Goal: Task Accomplishment & Management: Manage account settings

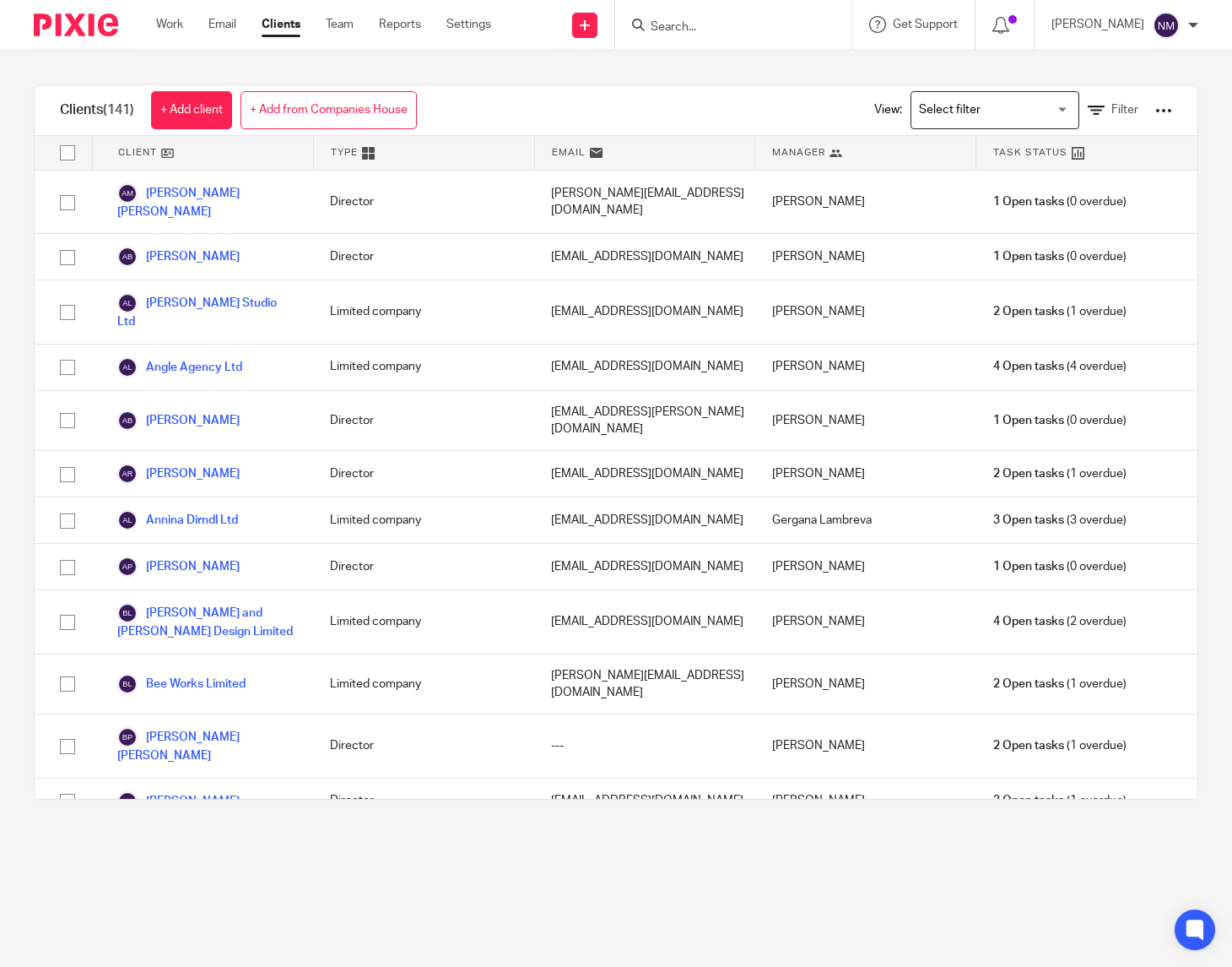
click at [653, 25] on input "Search" at bounding box center [725, 28] width 152 height 15
type input "pract"
click at [693, 63] on link at bounding box center [750, 66] width 209 height 26
click at [479, 24] on link "Settings" at bounding box center [469, 25] width 45 height 17
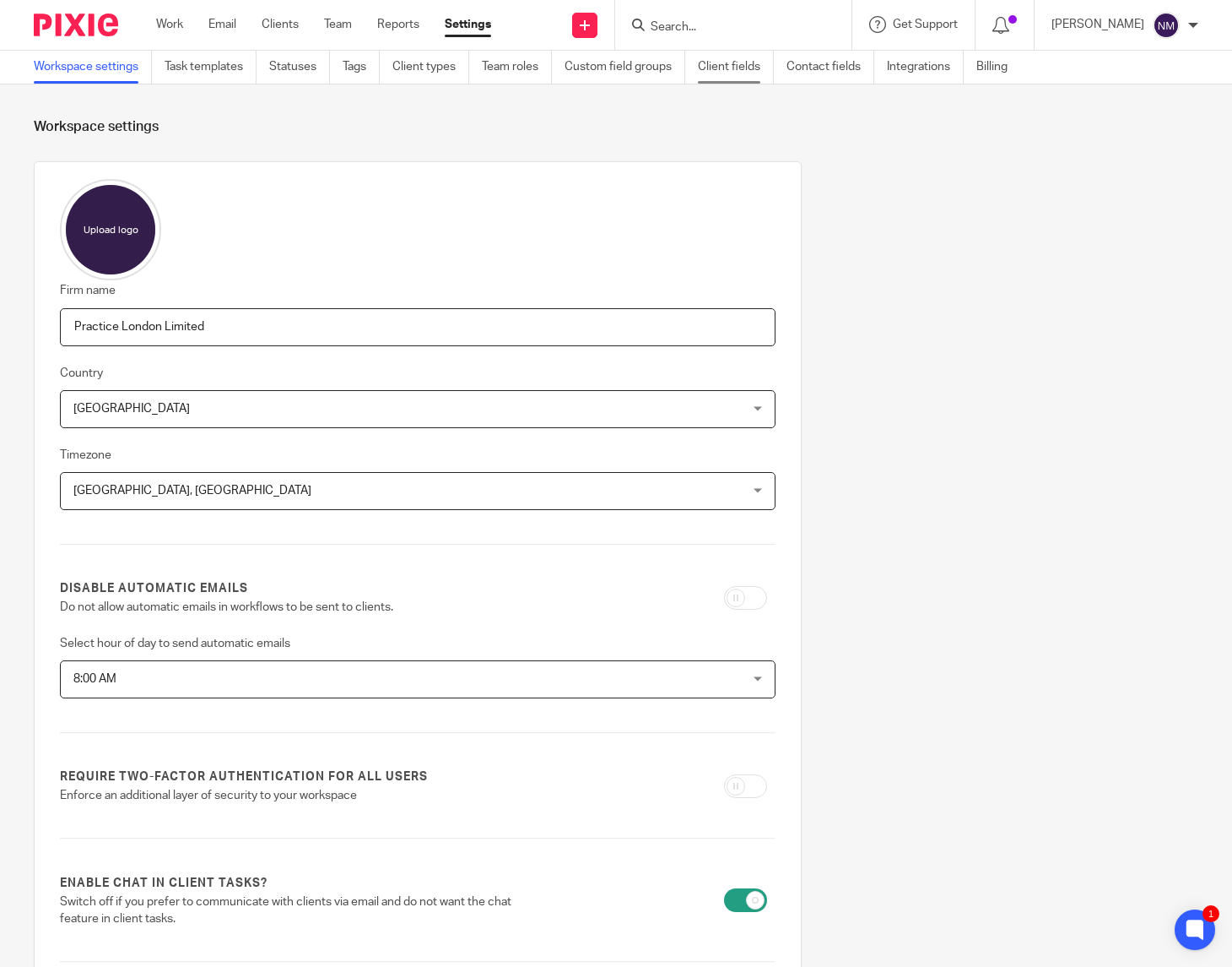
click at [756, 67] on link "Client fields" at bounding box center [735, 67] width 76 height 33
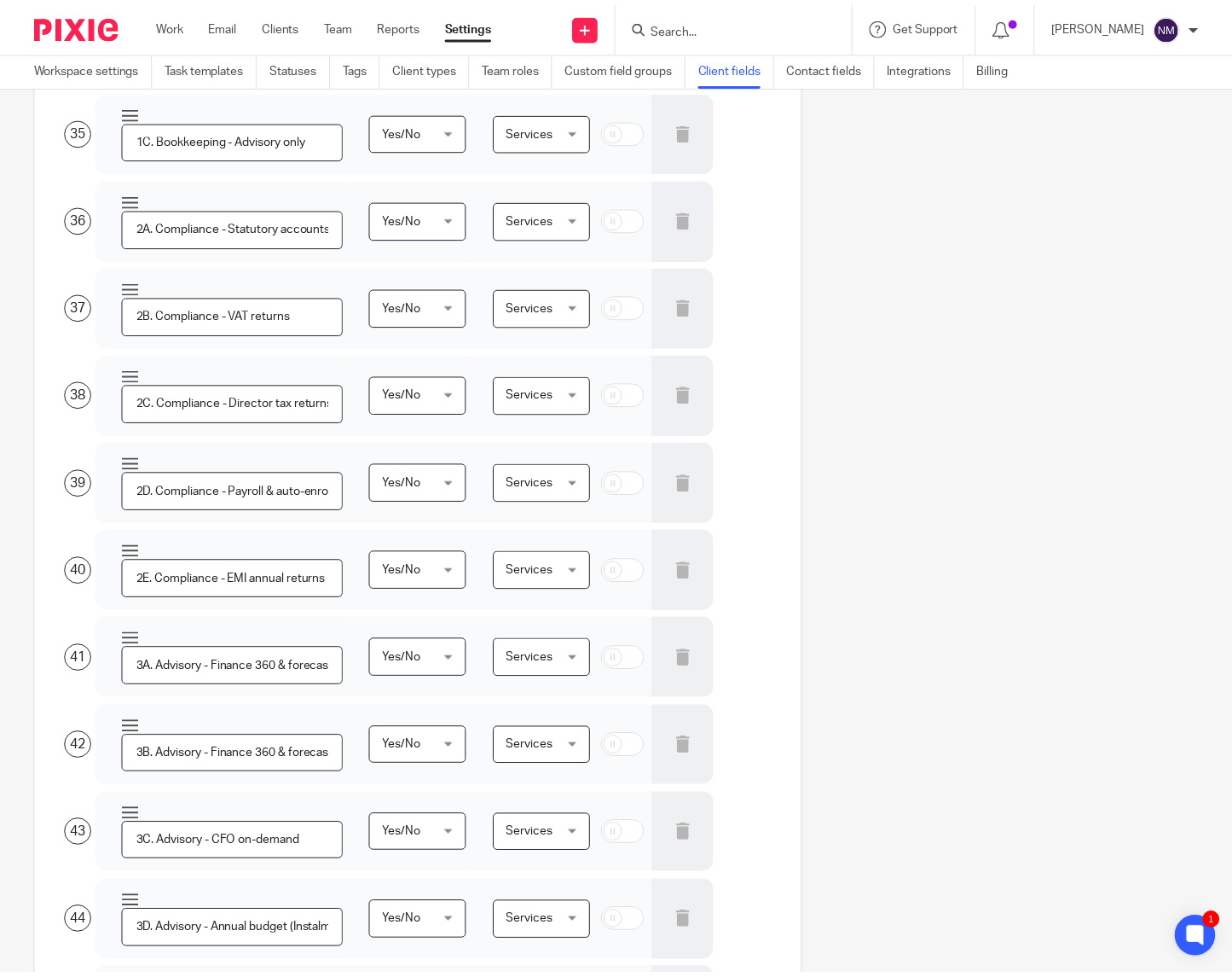
scroll to position [3904, 0]
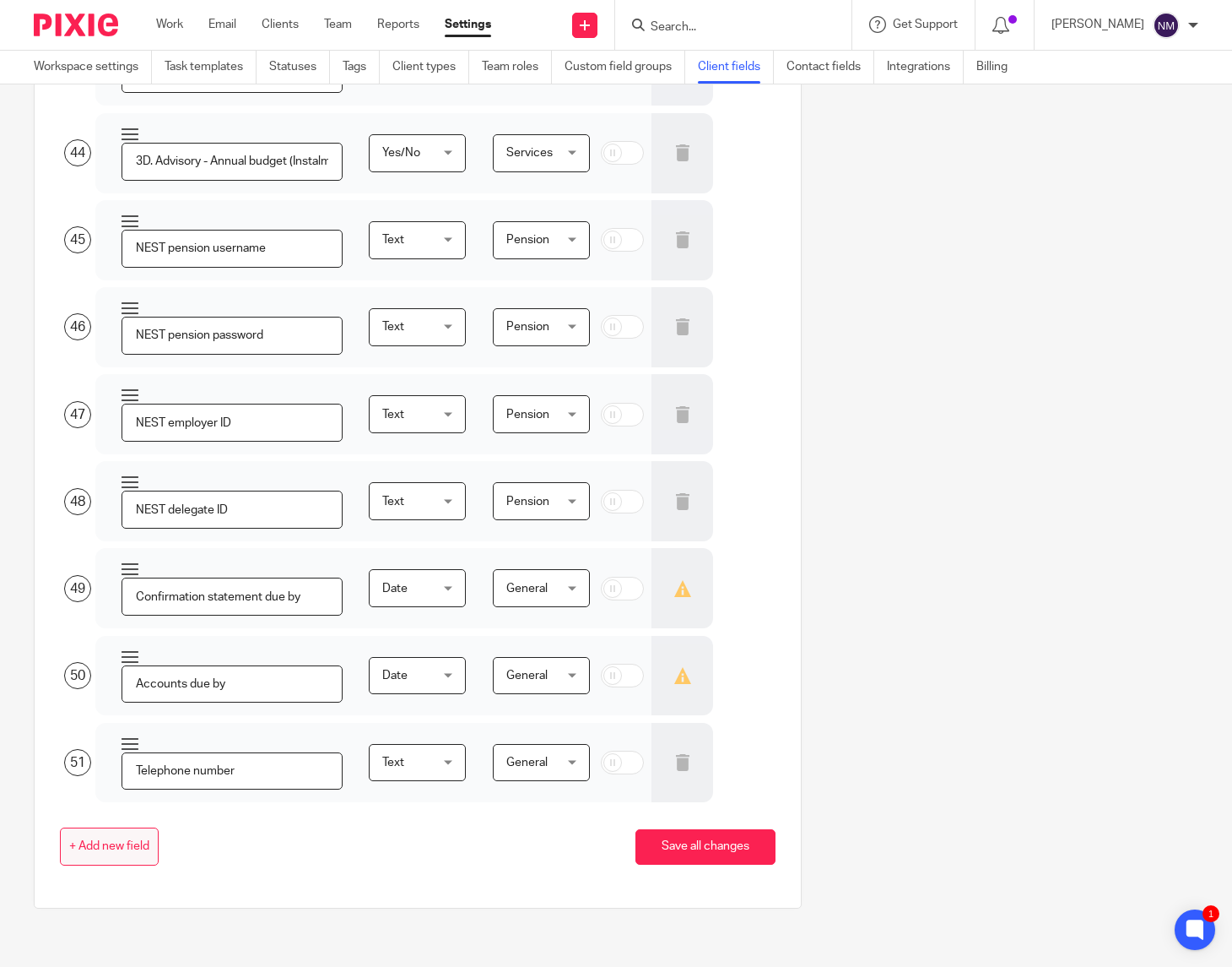
click at [117, 855] on button "+ Add new field" at bounding box center [109, 846] width 99 height 38
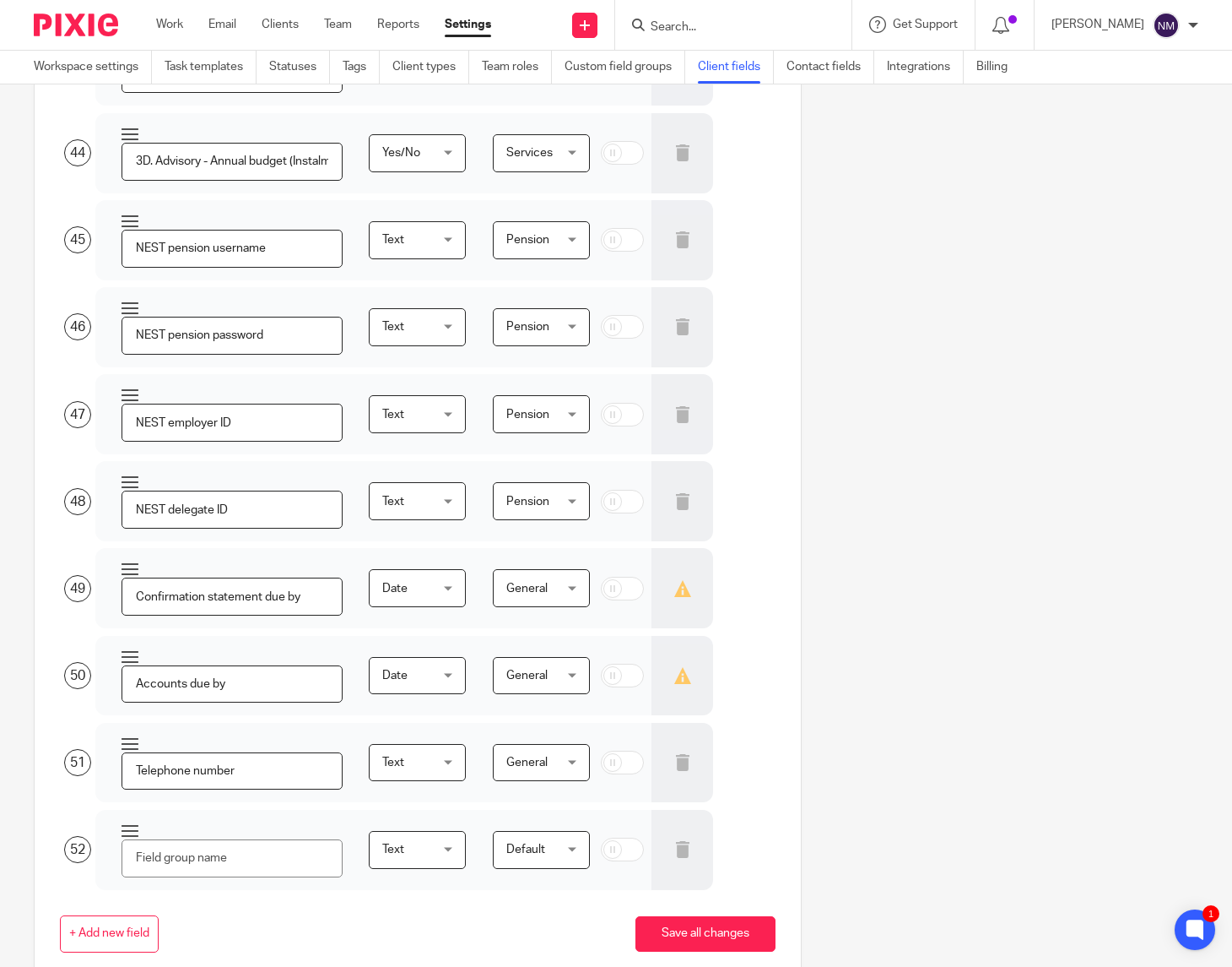
click at [493, 846] on div "Default Default" at bounding box center [541, 850] width 97 height 38
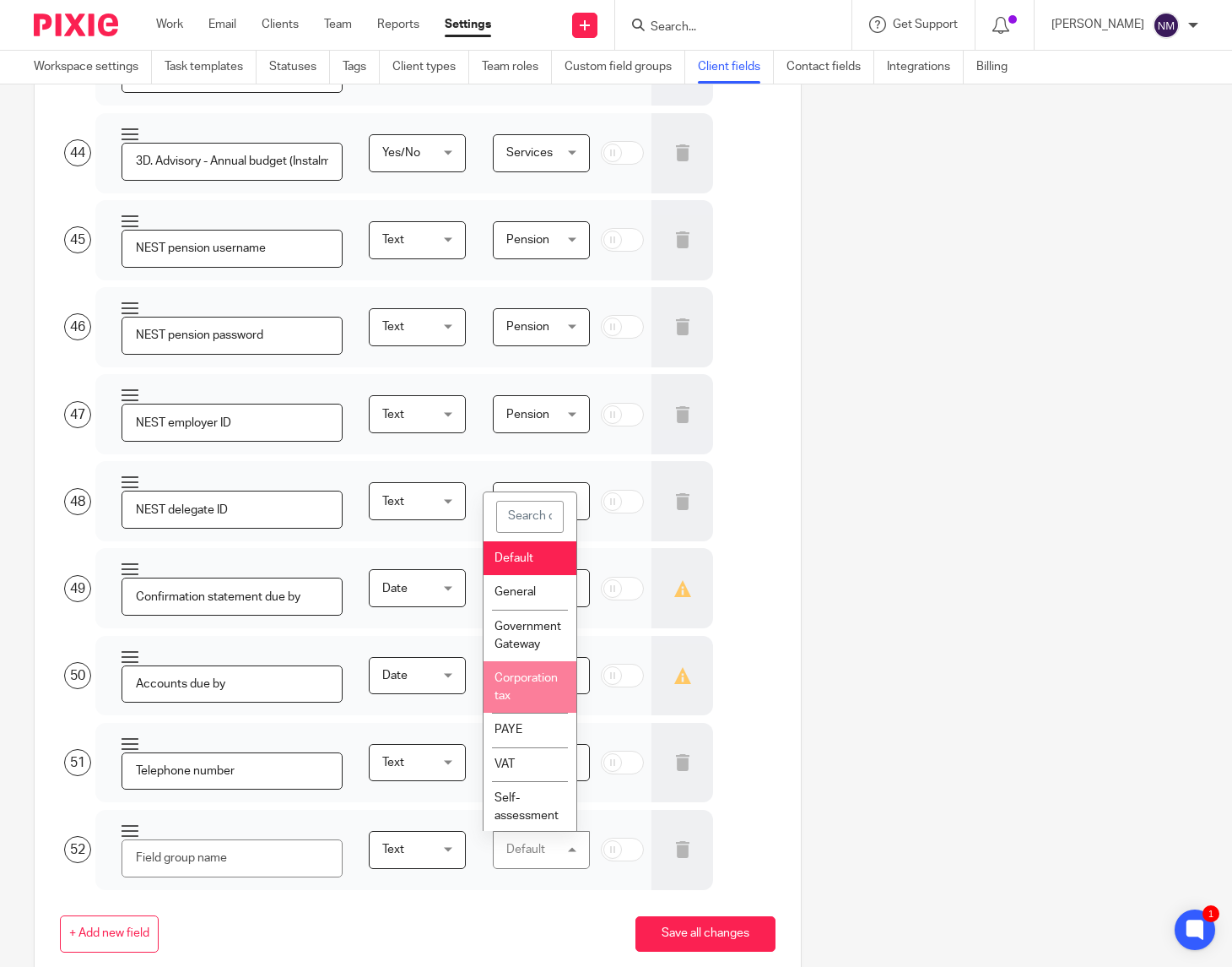
click at [508, 690] on span "Corporation tax" at bounding box center [526, 686] width 63 height 30
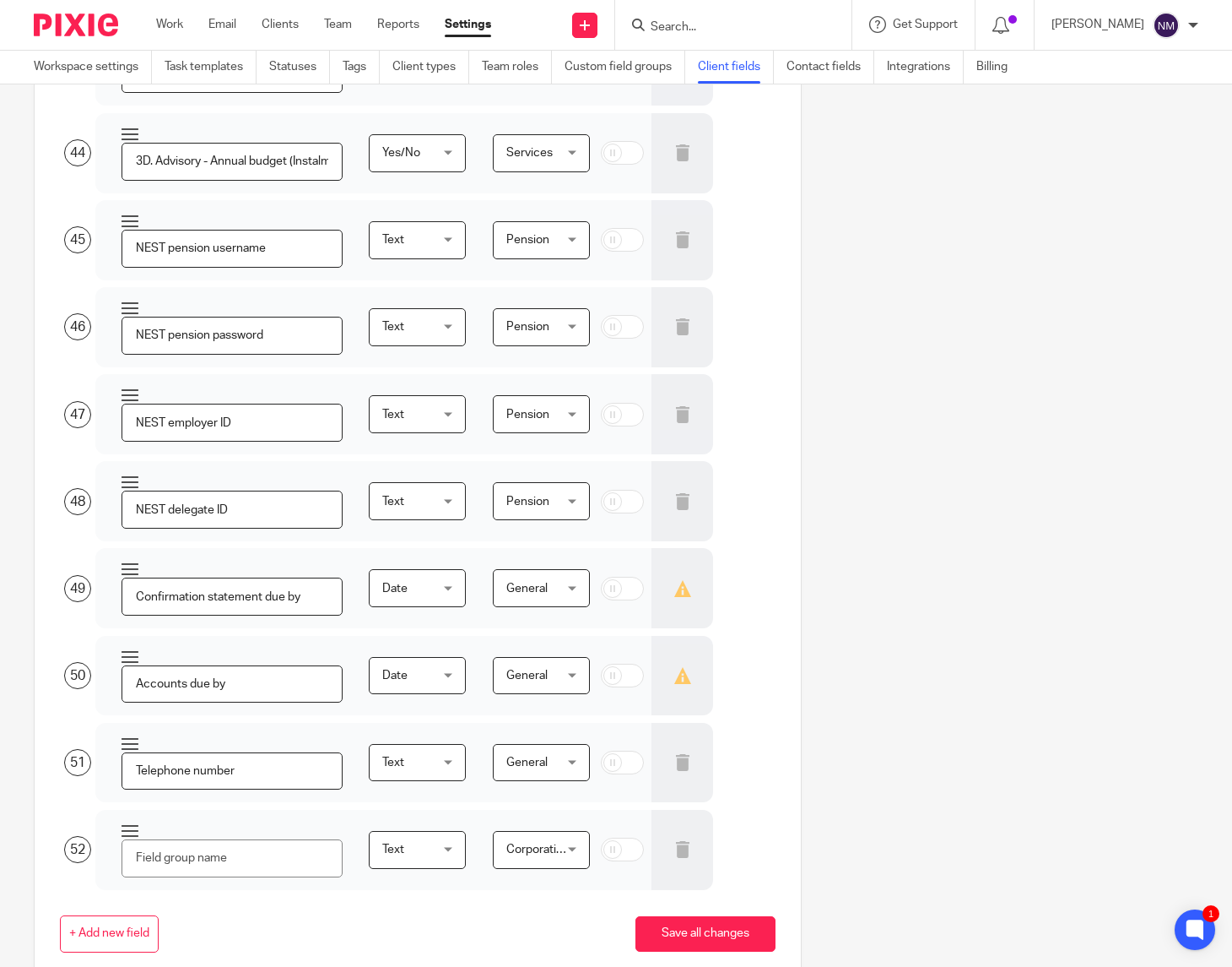
click at [520, 860] on span "Corporation tax" at bounding box center [539, 850] width 66 height 36
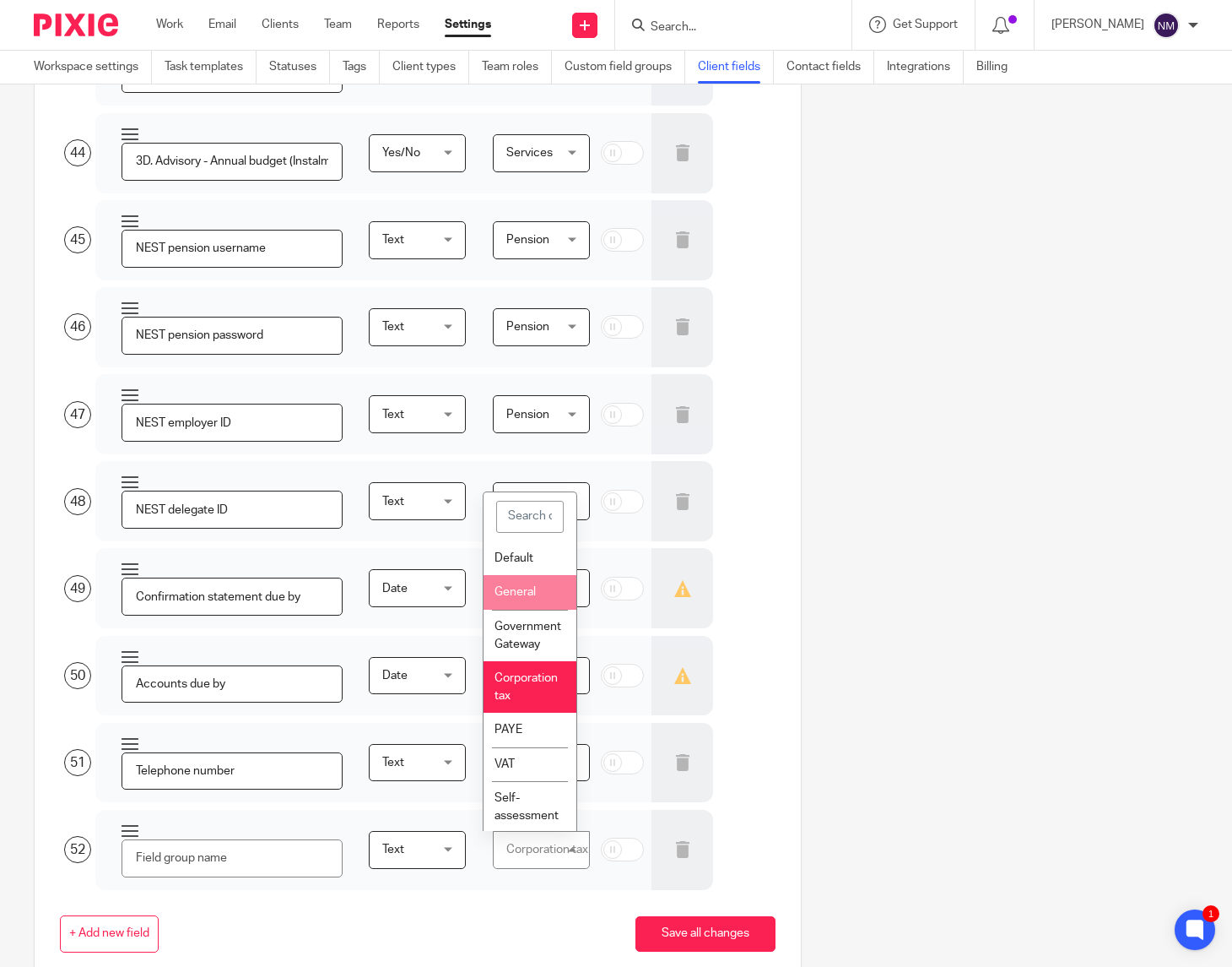
click at [525, 598] on li "General" at bounding box center [529, 592] width 93 height 35
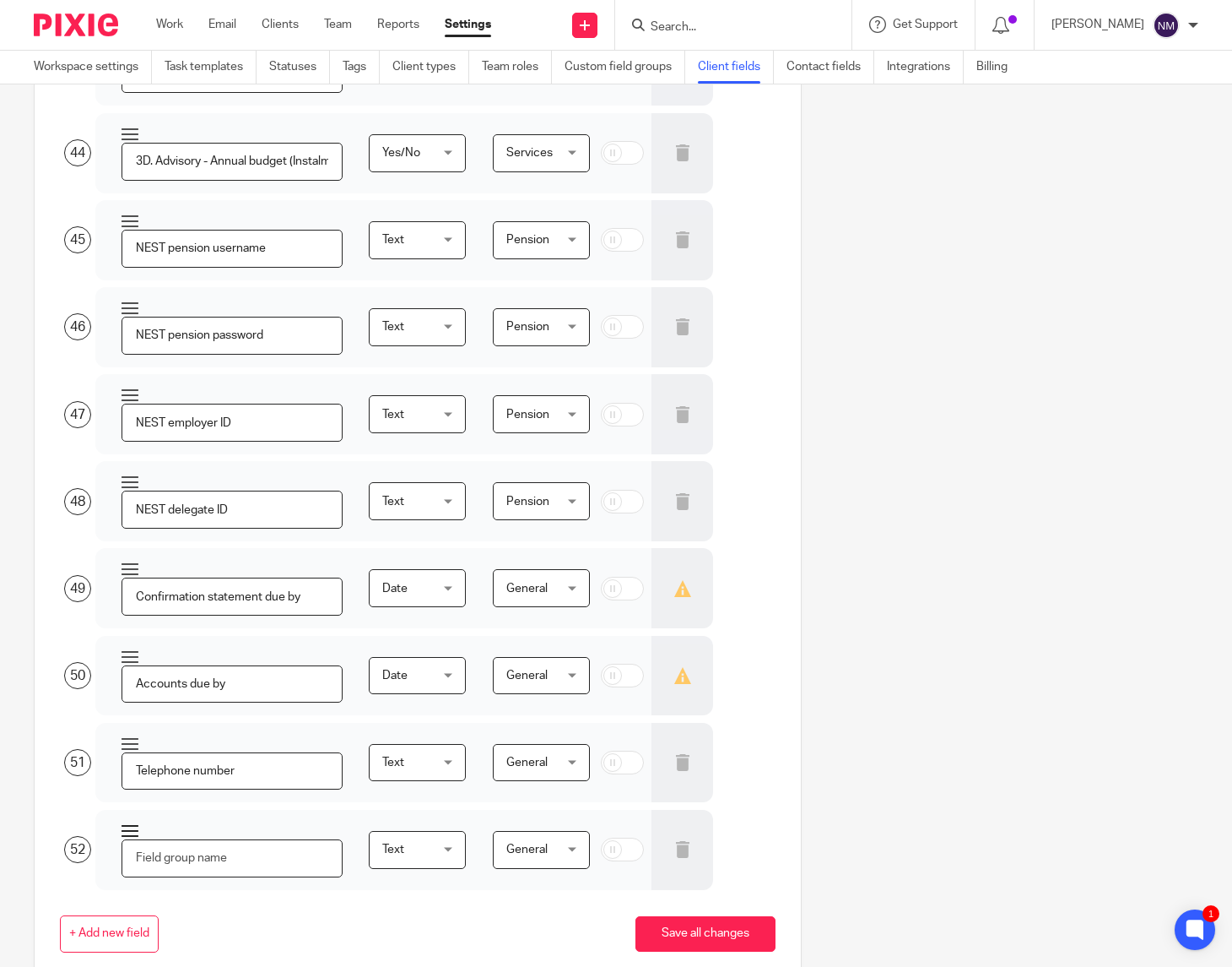
click at [168, 856] on input "text" at bounding box center [232, 858] width 221 height 38
type input "Companies House personal filing"
click at [637, 936] on button "Save all changes" at bounding box center [705, 934] width 140 height 37
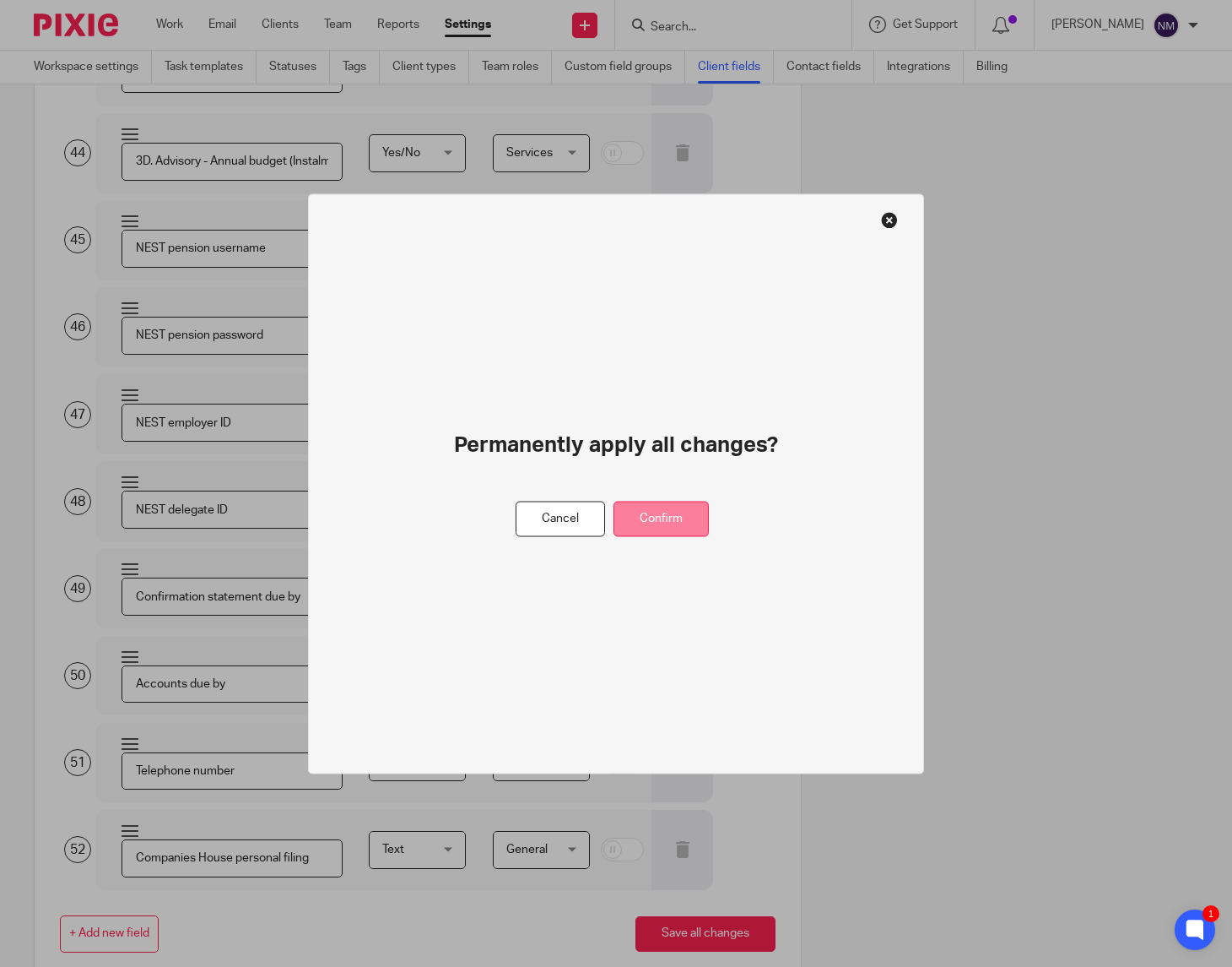
click at [647, 529] on button "Confirm" at bounding box center [661, 518] width 95 height 37
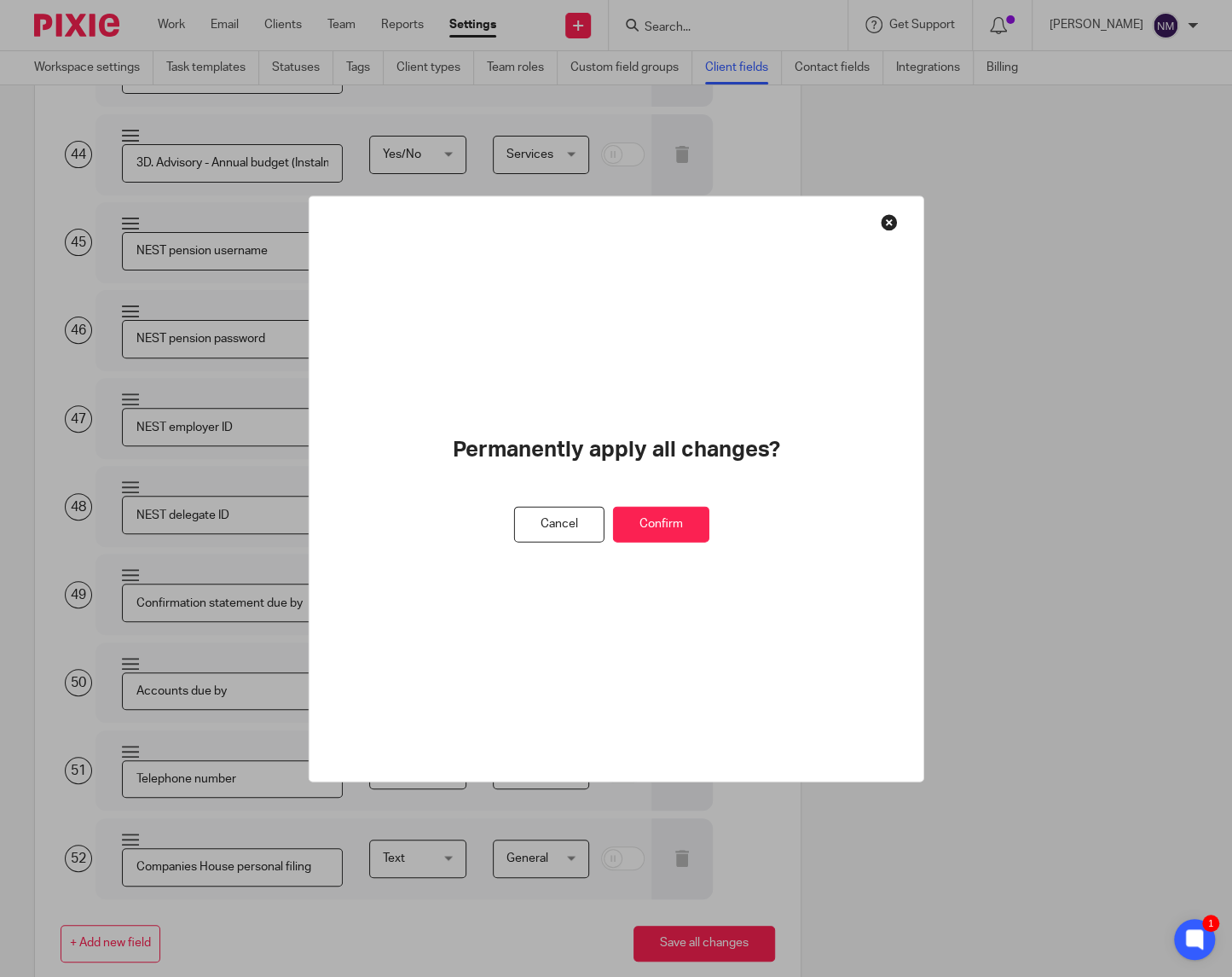
scroll to position [0, 0]
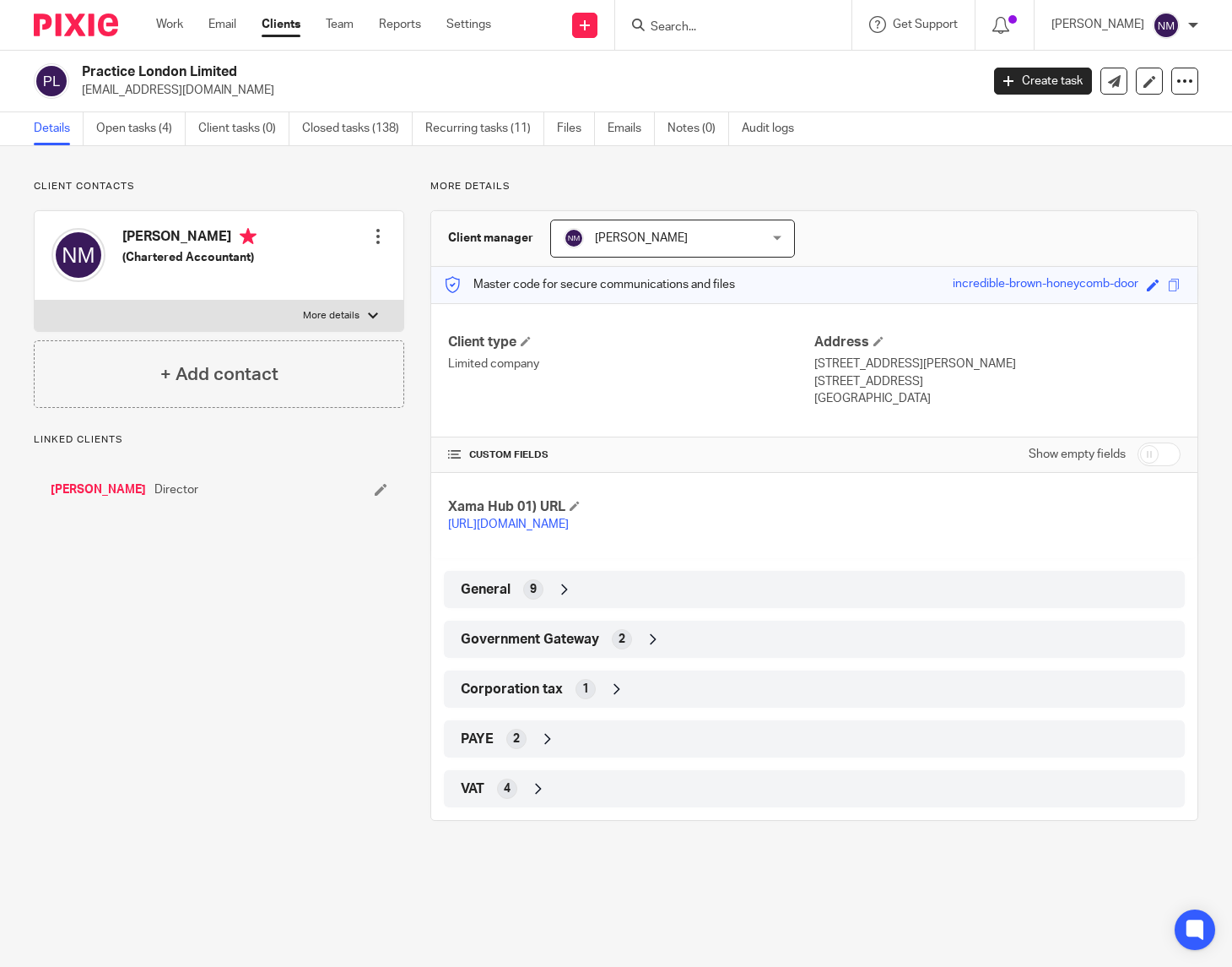
click at [649, 604] on div "General 9" at bounding box center [814, 589] width 716 height 29
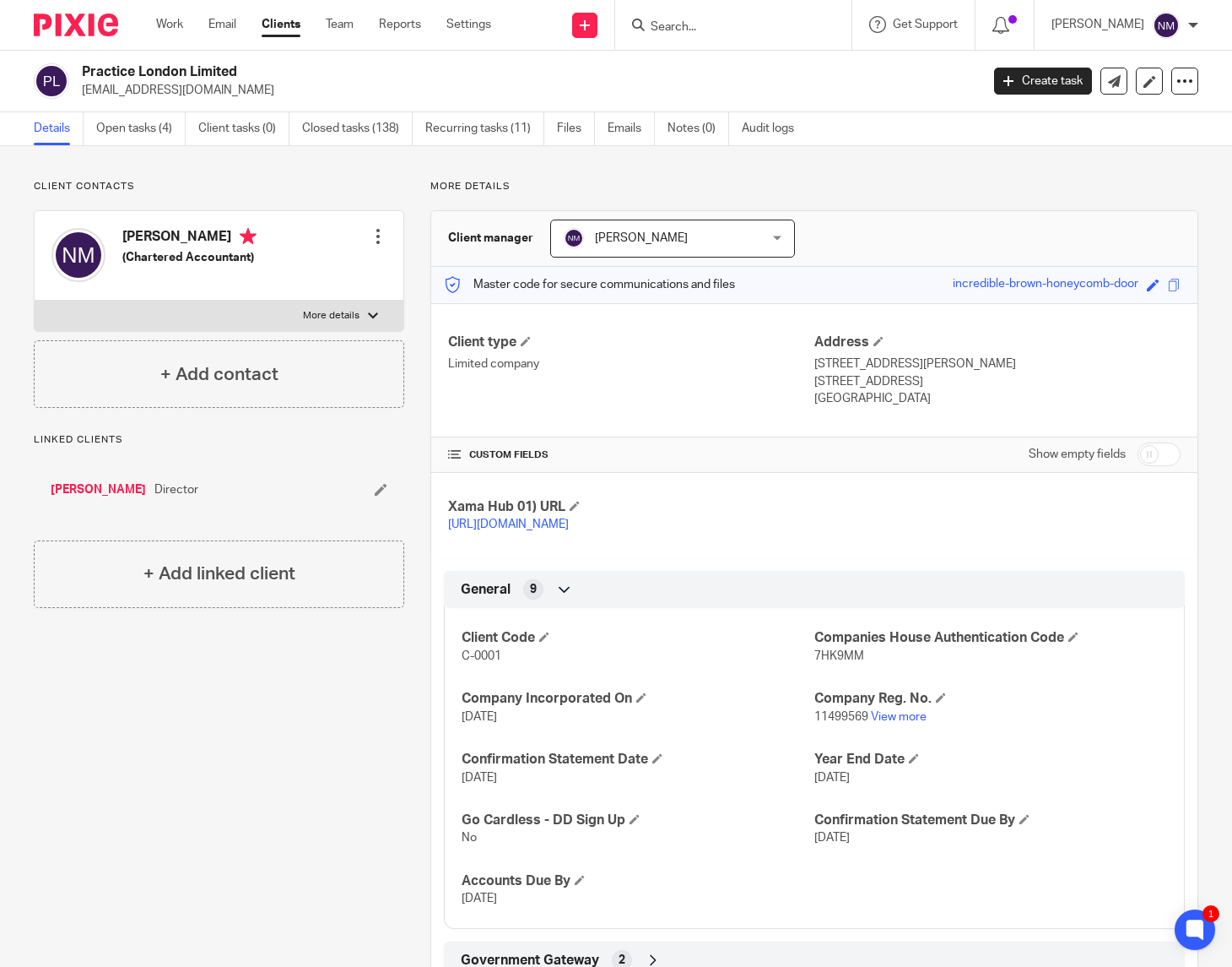
click at [1138, 452] on input "checkbox" at bounding box center [1159, 455] width 43 height 24
checkbox input "true"
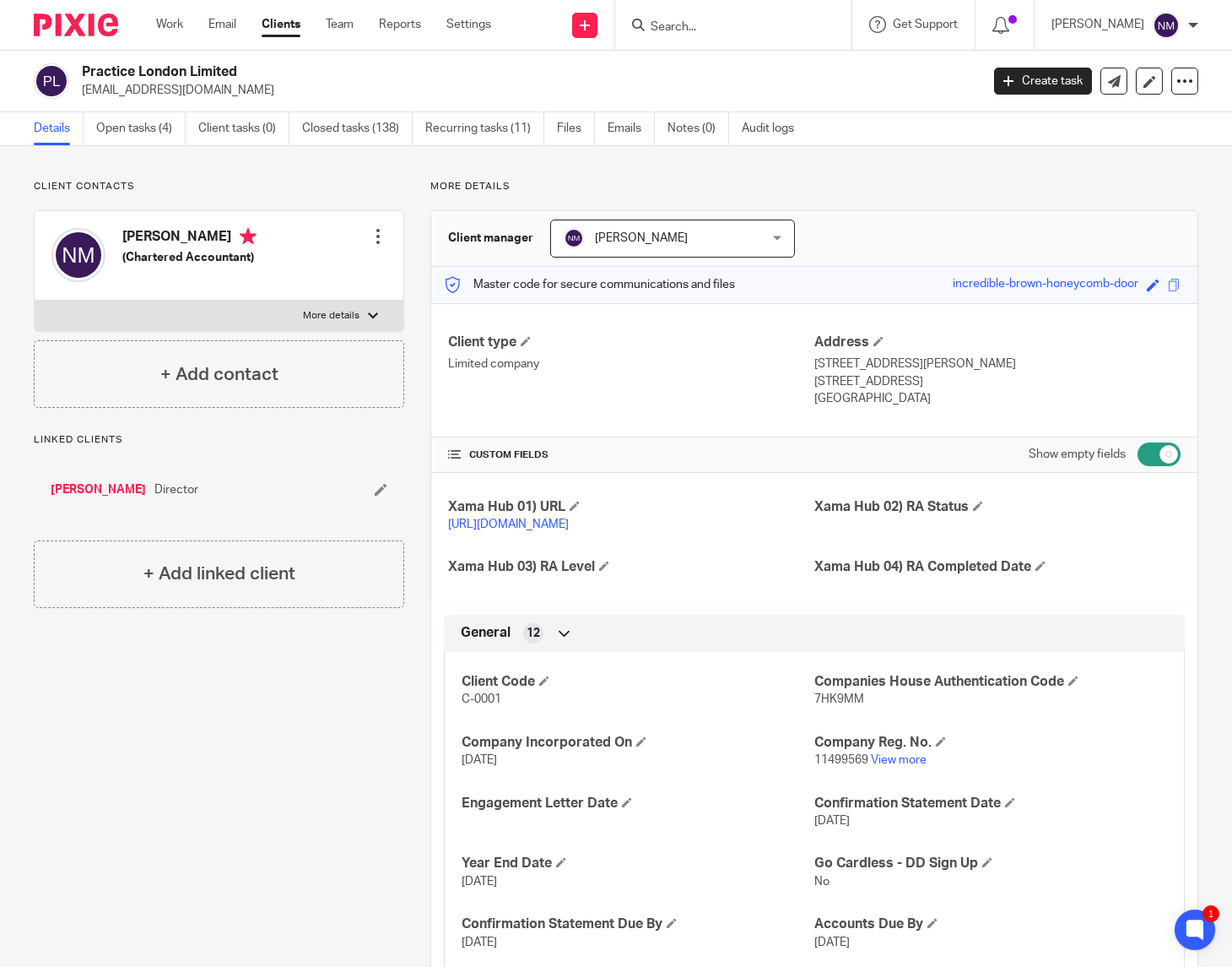
scroll to position [169, 0]
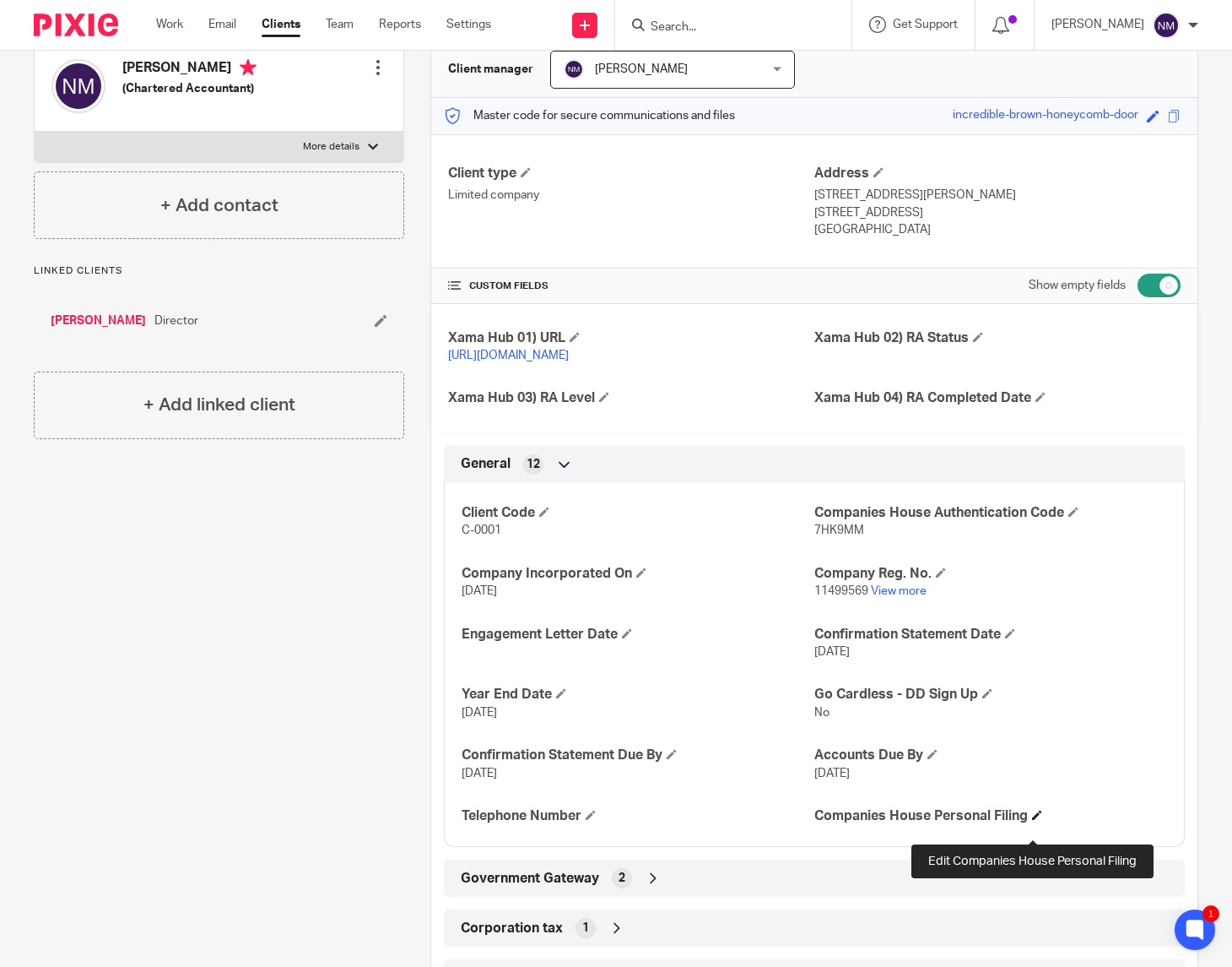
click at [1035, 820] on span at bounding box center [1037, 815] width 10 height 10
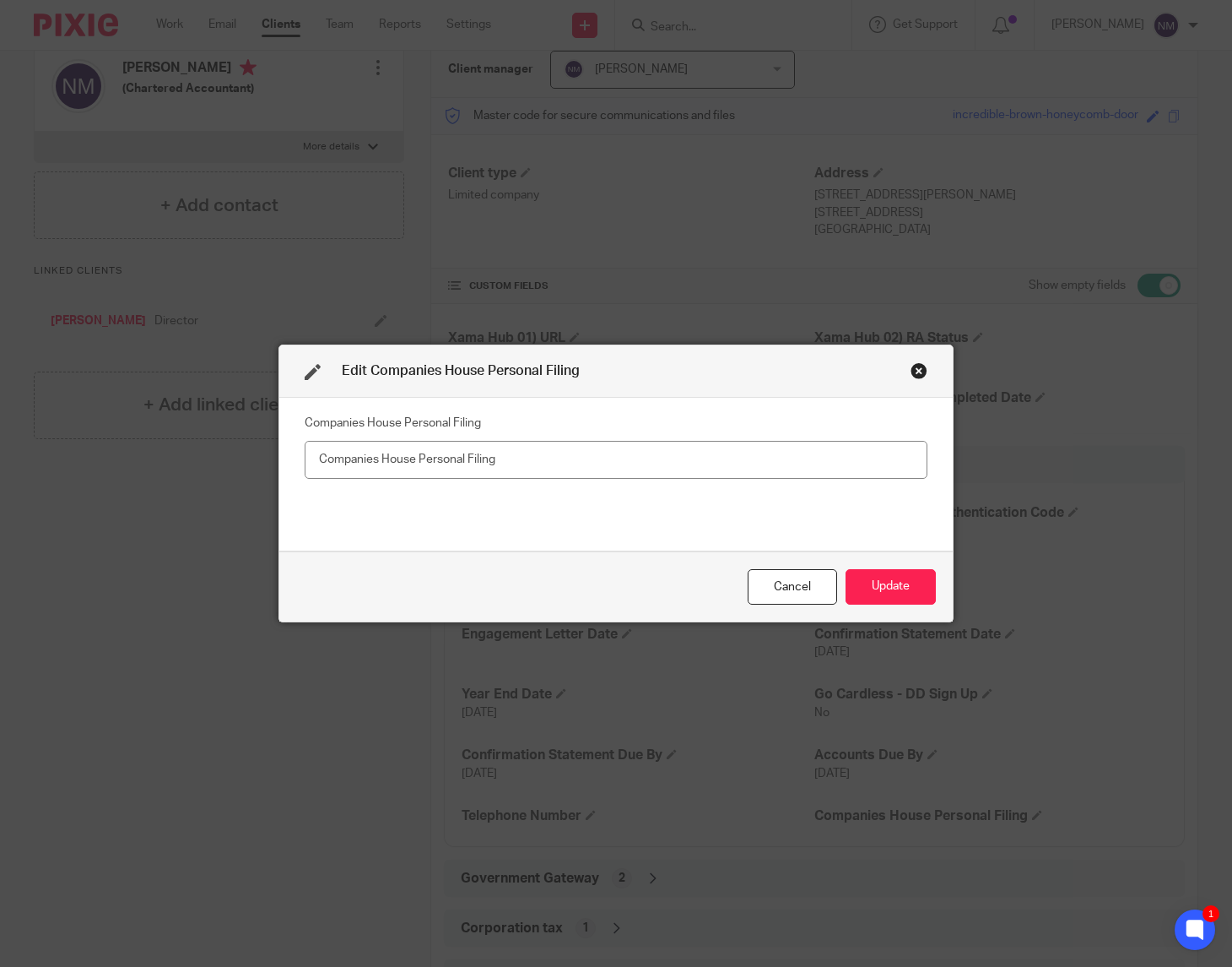
click at [368, 454] on input "text" at bounding box center [616, 460] width 623 height 38
type input "XS2-WF23-2223"
click at [876, 586] on button "Update" at bounding box center [891, 586] width 90 height 37
